Goal: Check status: Check status

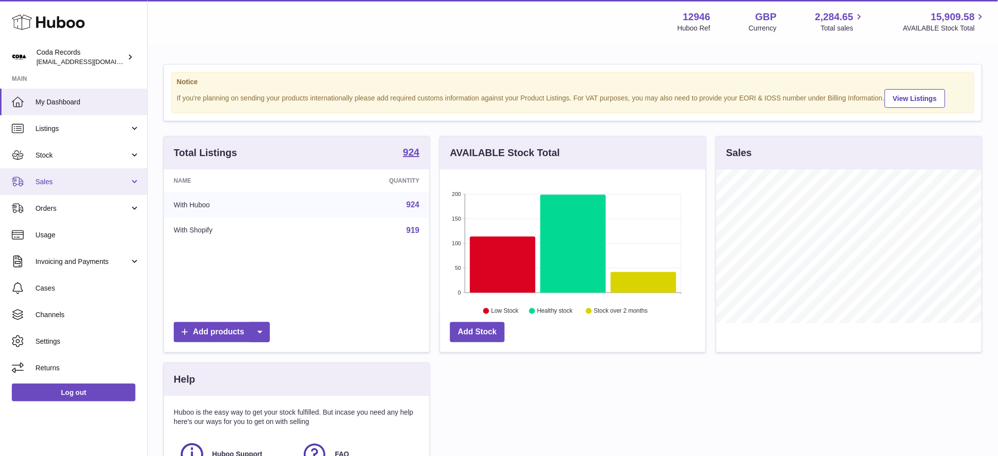
scroll to position [153, 265]
click at [67, 153] on span "Stock" at bounding box center [82, 155] width 94 height 9
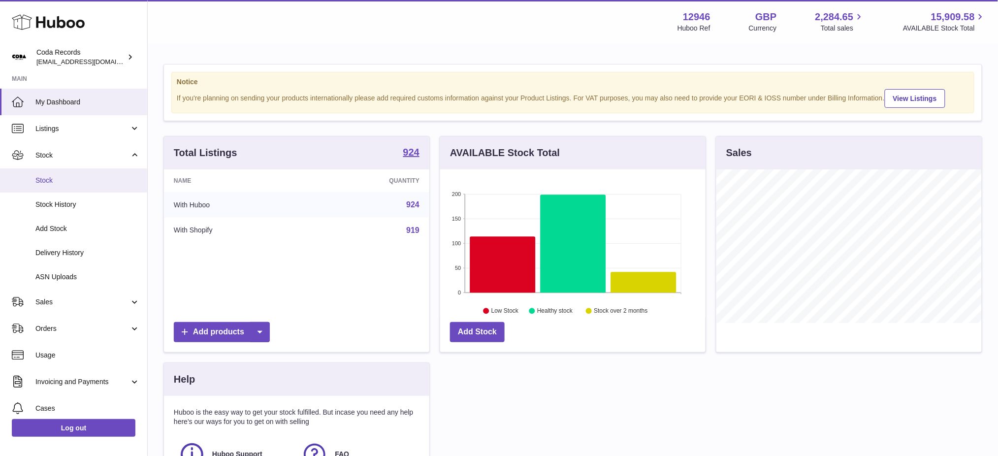
click at [81, 184] on span "Stock" at bounding box center [87, 180] width 104 height 9
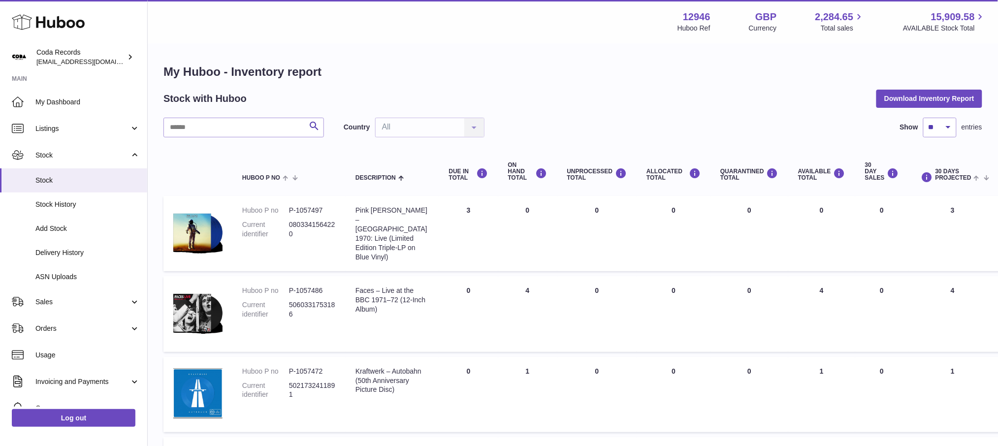
scroll to position [65, 0]
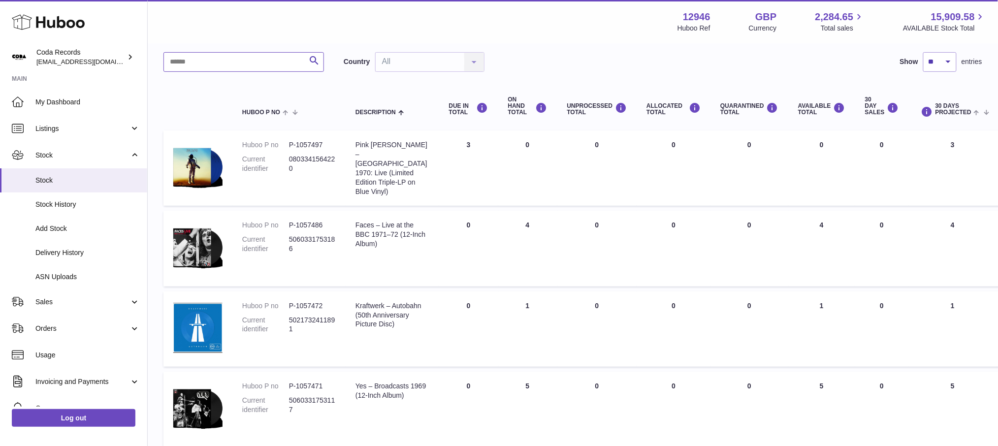
drag, startPoint x: 222, startPoint y: 66, endPoint x: 240, endPoint y: 73, distance: 19.3
click at [223, 66] on input "text" at bounding box center [243, 62] width 161 height 20
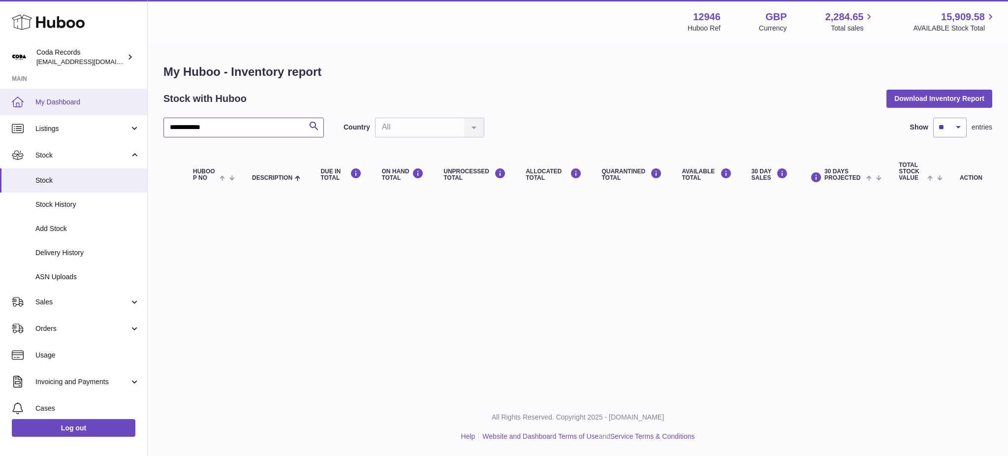
drag, startPoint x: 211, startPoint y: 125, endPoint x: 44, endPoint y: 111, distance: 167.5
click at [47, 118] on div "**********" at bounding box center [504, 228] width 1008 height 456
type input "*********"
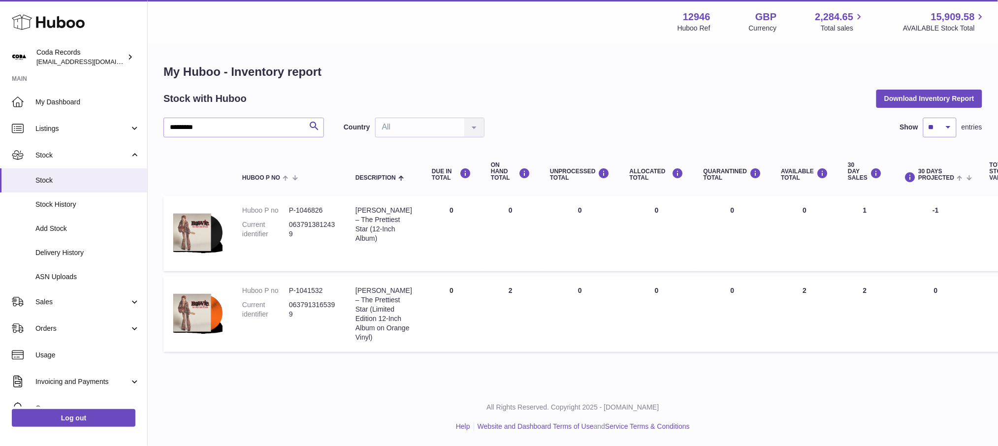
click at [312, 292] on dd "P-1041532" at bounding box center [312, 290] width 47 height 9
click at [312, 293] on dd "P-1041532" at bounding box center [312, 290] width 47 height 9
copy dd "1041532"
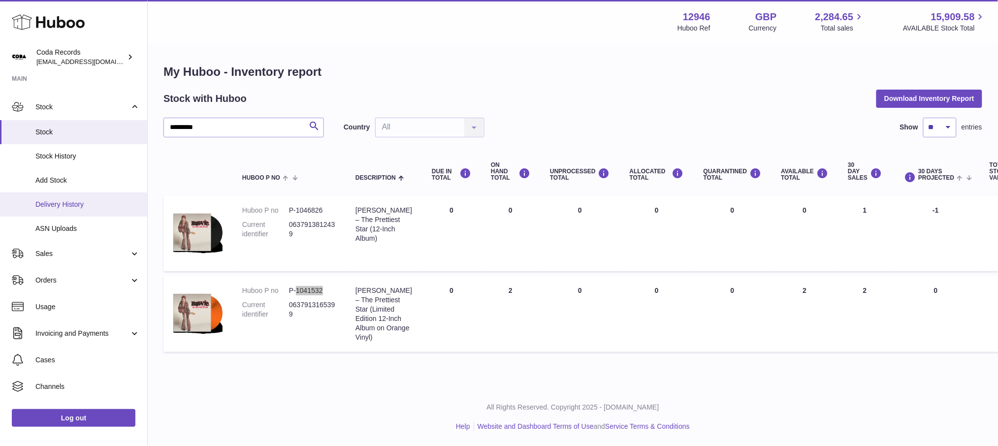
scroll to position [65, 0]
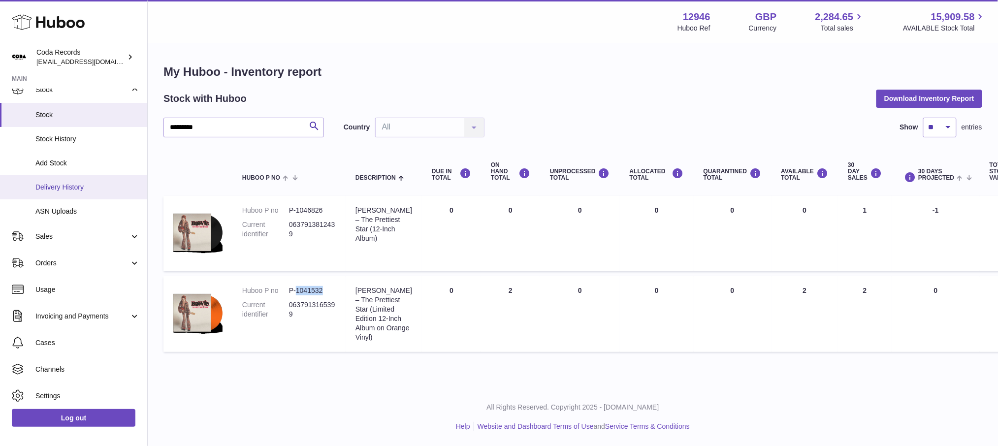
click at [78, 188] on span "Delivery History" at bounding box center [87, 187] width 104 height 9
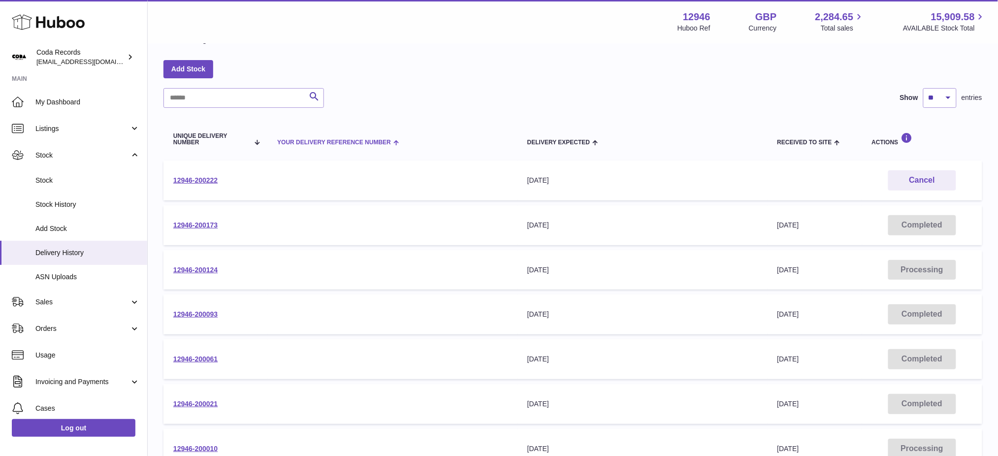
scroll to position [65, 0]
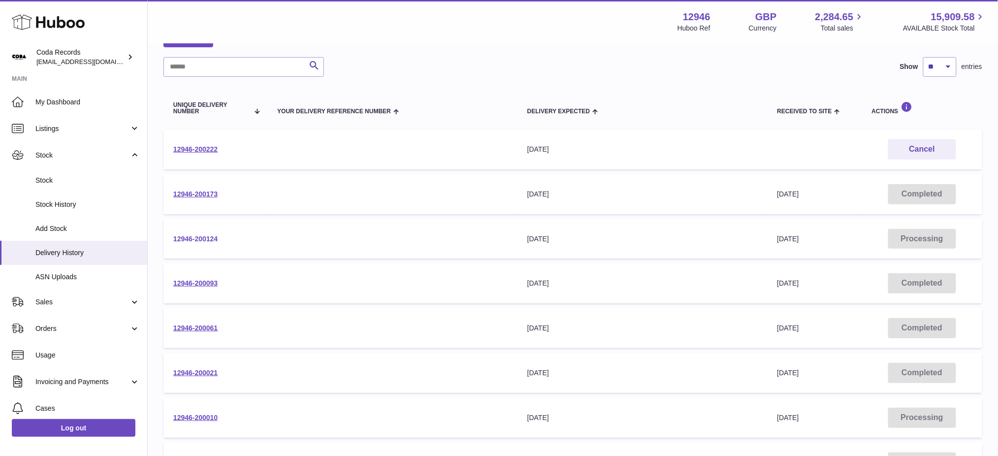
click at [213, 236] on link "12946-200124" at bounding box center [195, 239] width 44 height 8
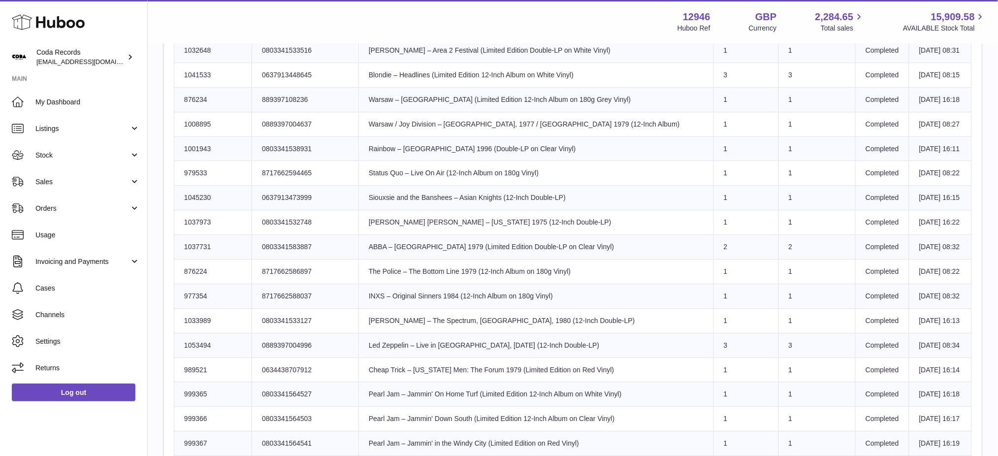
scroll to position [1050, 0]
drag, startPoint x: 62, startPoint y: 182, endPoint x: 83, endPoint y: 197, distance: 25.8
click at [62, 182] on span "Sales" at bounding box center [82, 181] width 94 height 9
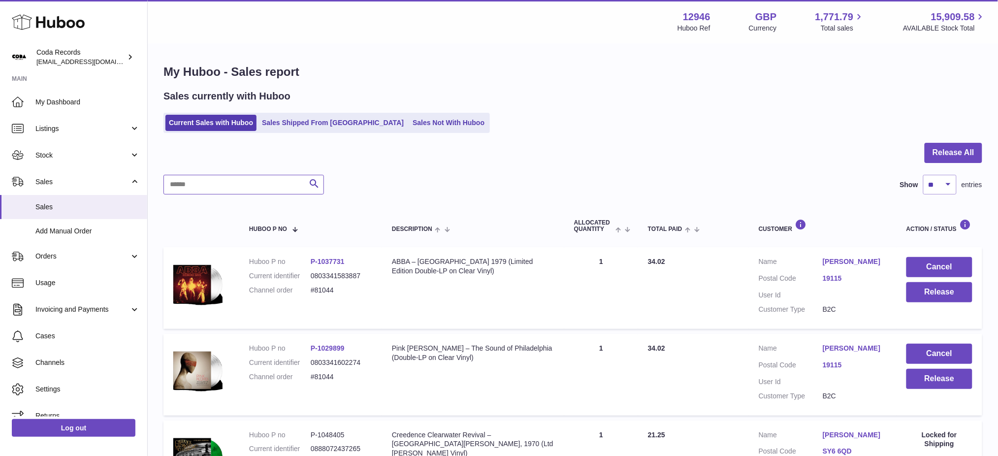
click at [222, 183] on input "text" at bounding box center [243, 185] width 161 height 20
click at [286, 123] on link "Sales Shipped From [GEOGRAPHIC_DATA]" at bounding box center [332, 123] width 149 height 16
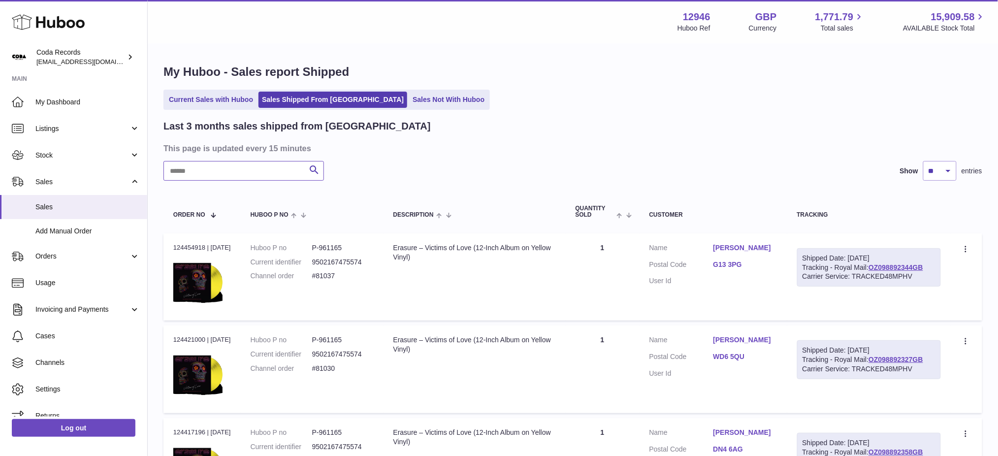
click at [224, 178] on input "text" at bounding box center [243, 171] width 161 height 20
type input "******"
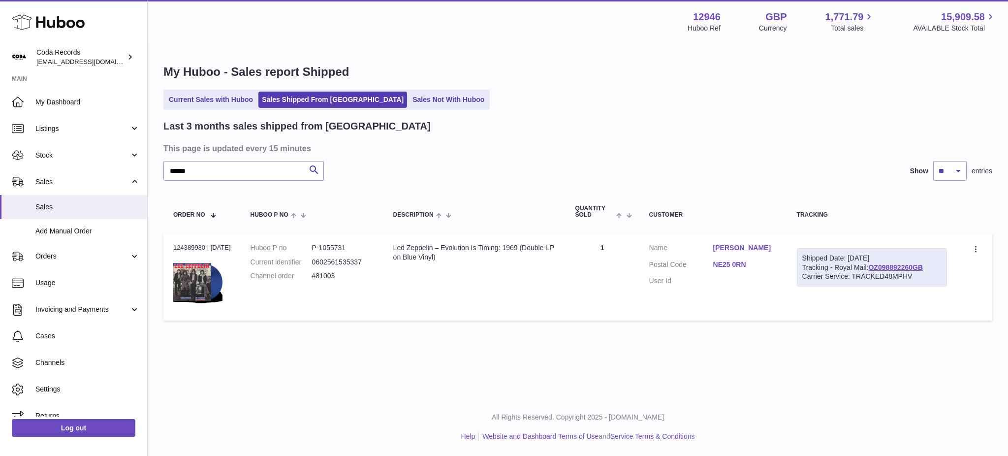
click at [182, 247] on div "Order no 124389930 | [DATE]" at bounding box center [202, 247] width 58 height 9
copy div "124389930"
